Goal: Information Seeking & Learning: Learn about a topic

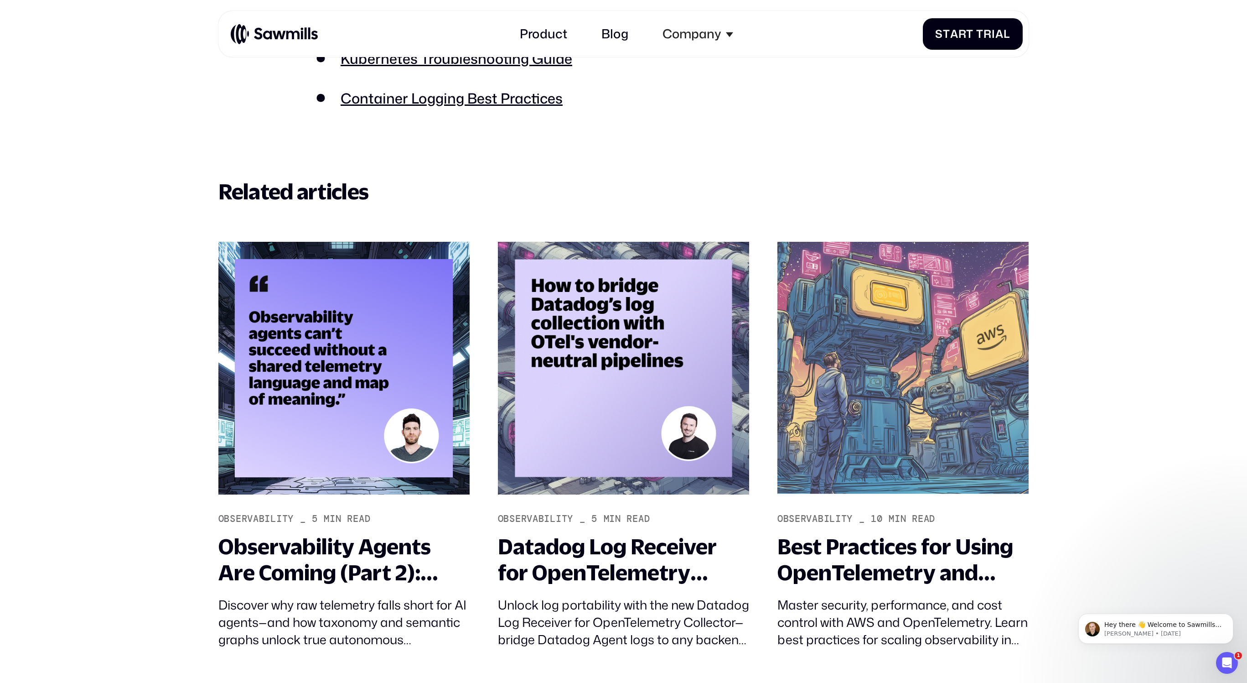
scroll to position [10524, 0]
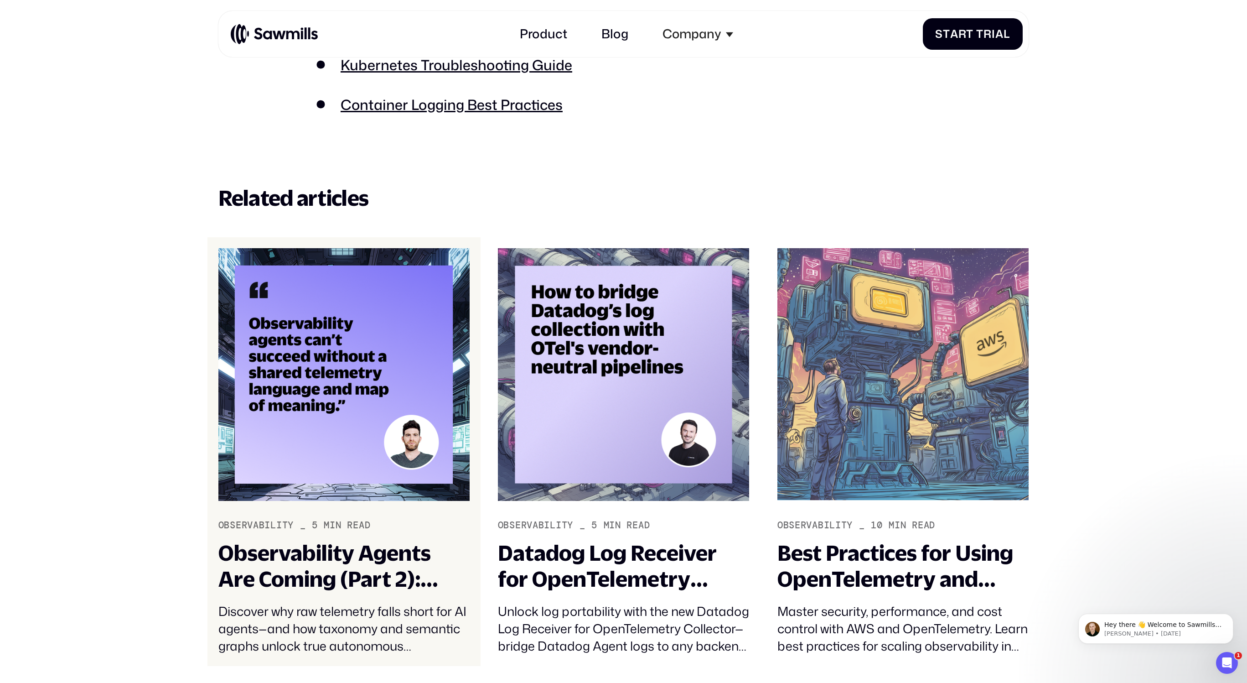
scroll to position [10509, 0]
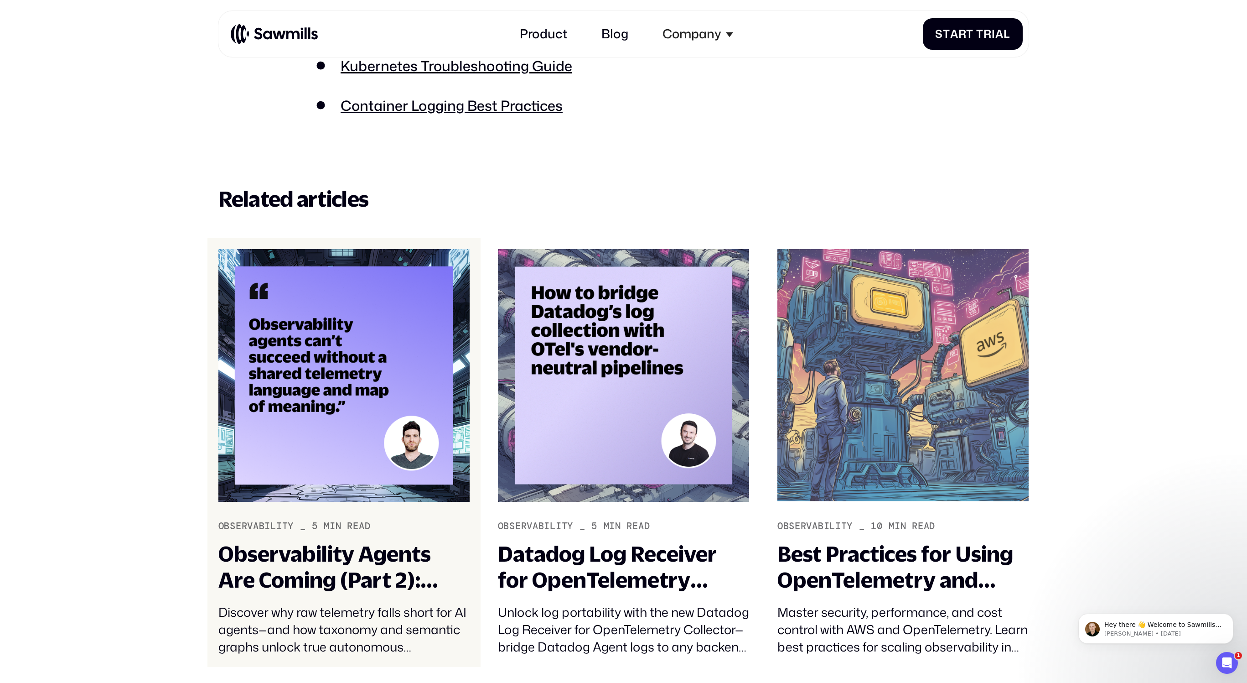
click at [326, 564] on div "Observability Agents Are Coming (Part 2): Telemetry Taxonomy and Semantics – Th…" at bounding box center [344, 567] width 252 height 52
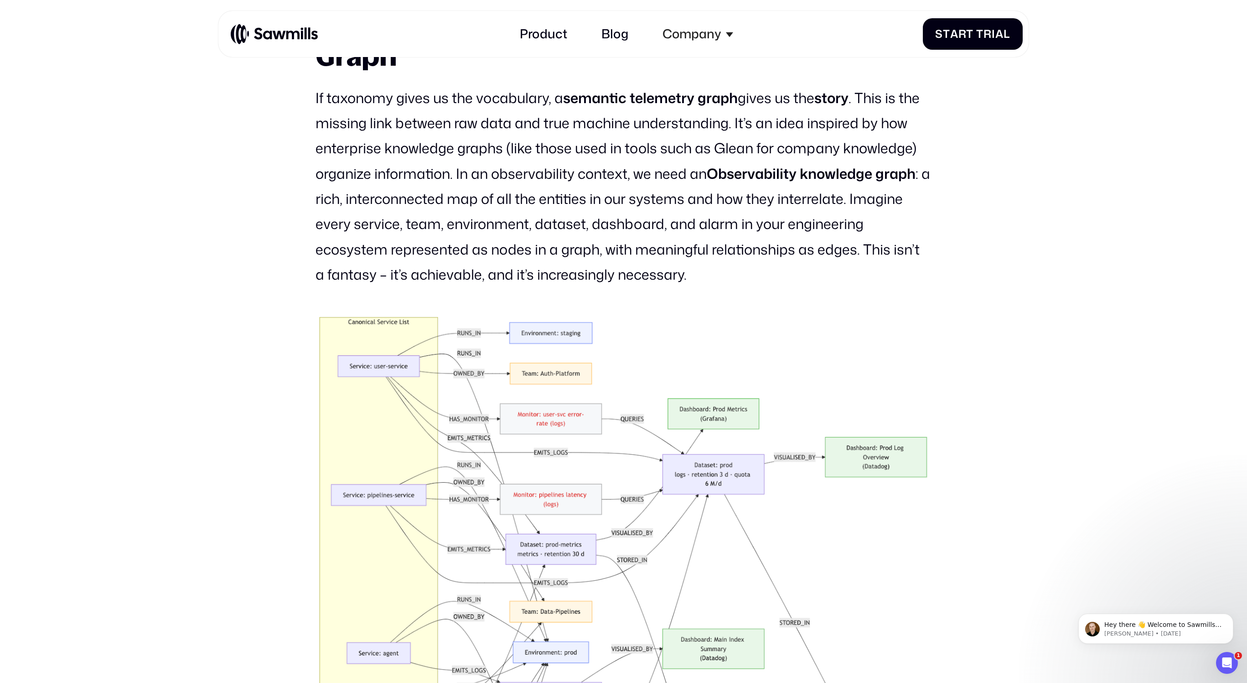
scroll to position [2140, 0]
